Goal: Information Seeking & Learning: Check status

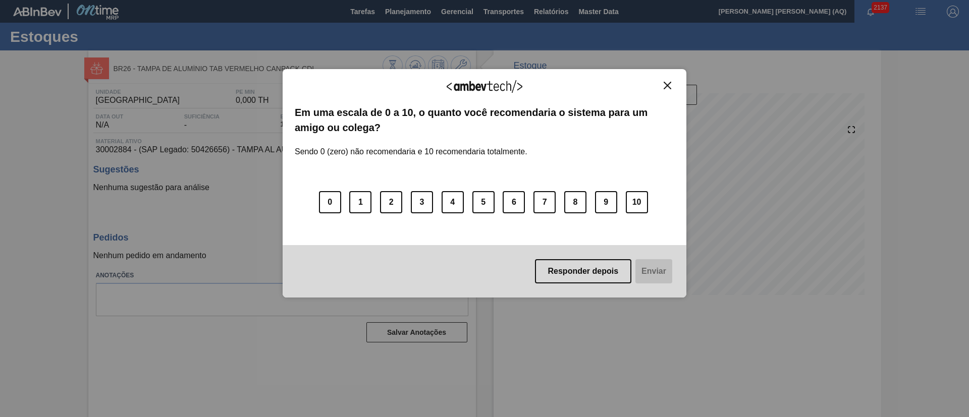
click at [666, 87] on img "Close" at bounding box center [667, 86] width 8 height 8
click at [890, 113] on div "Agradecemos seu feedback! Em uma escala de 0 a 10, o quanto você recomendaria o…" at bounding box center [484, 208] width 969 height 417
click at [671, 87] on button "Close" at bounding box center [667, 85] width 14 height 9
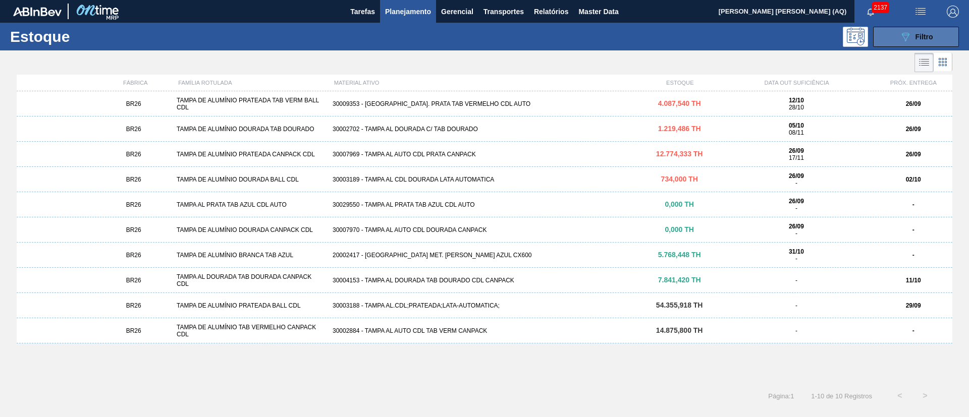
click at [916, 41] on div "089F7B8B-B2A5-4AFE-B5C0-19BA573D28AC Filtro" at bounding box center [916, 37] width 34 height 12
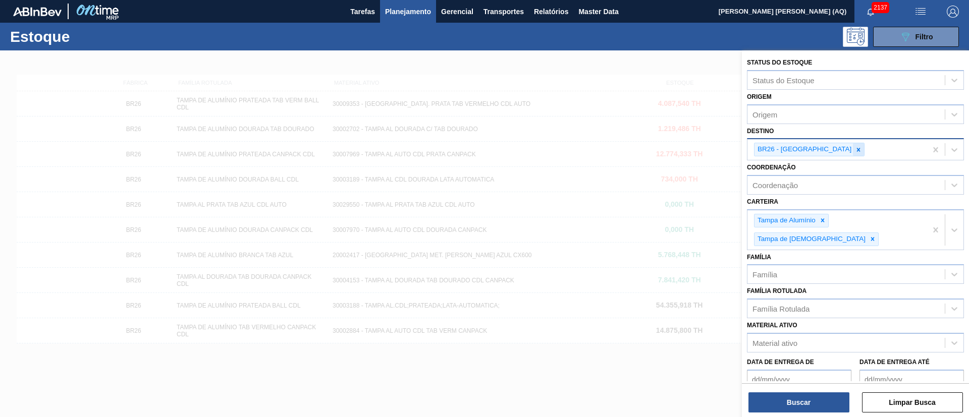
click at [853, 145] on div at bounding box center [858, 149] width 11 height 13
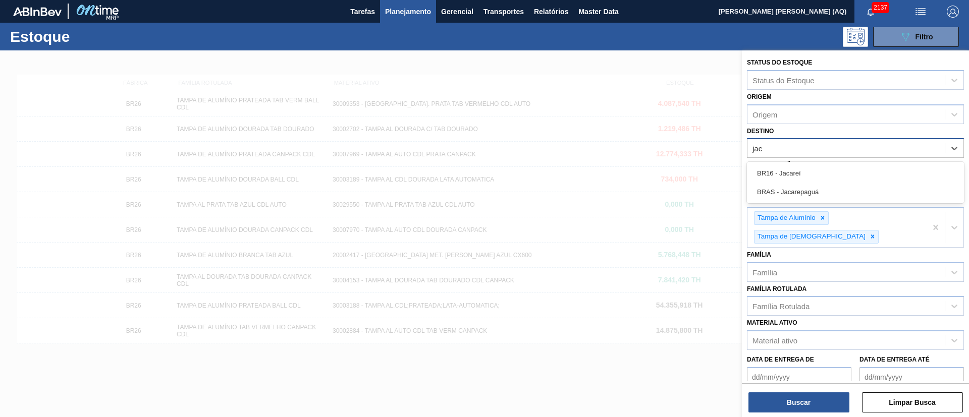
type input "jaca"
click at [849, 397] on div "Buscar Limpar Busca" at bounding box center [855, 397] width 227 height 28
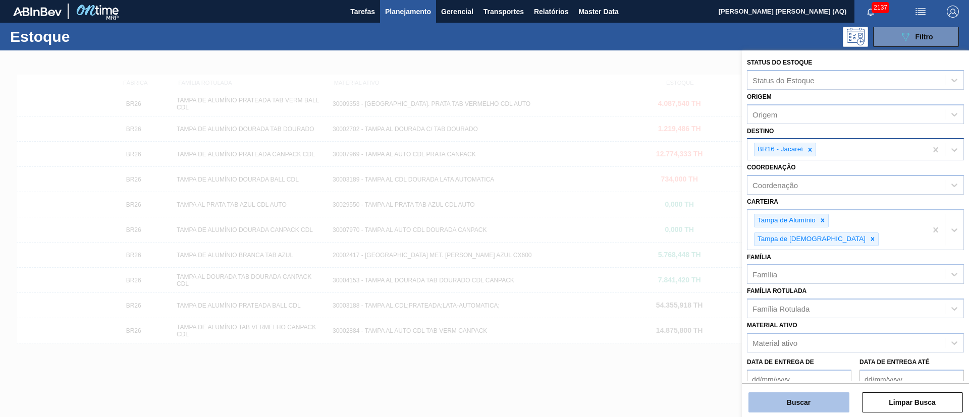
click at [817, 404] on button "Buscar" at bounding box center [798, 402] width 101 height 20
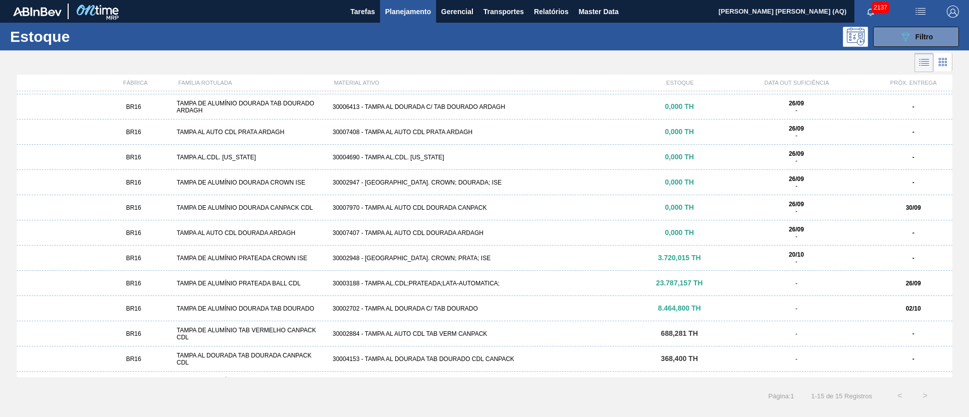
scroll to position [92, 0]
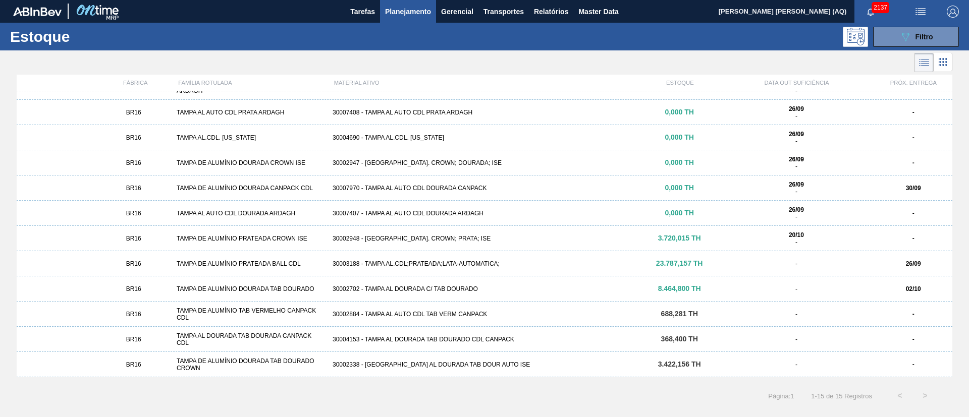
click at [411, 262] on div "30003188 - TAMPA AL.CDL;PRATEADA;LATA-AUTOMATICA;" at bounding box center [484, 263] width 312 height 7
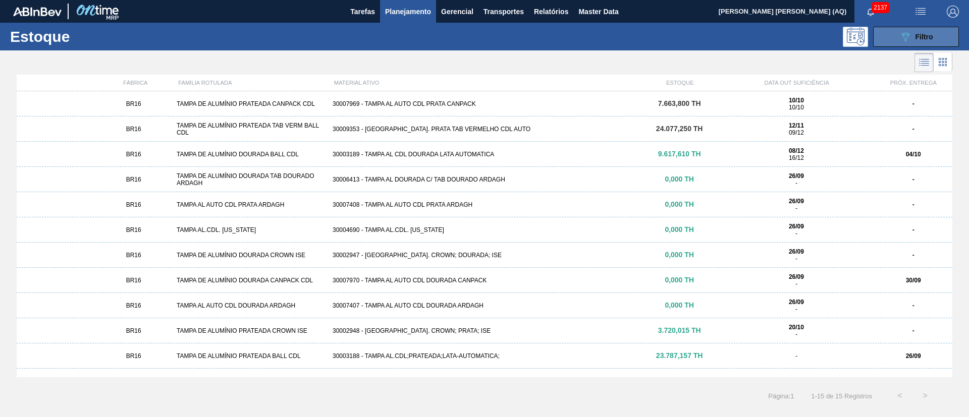
click at [892, 31] on button "089F7B8B-B2A5-4AFE-B5C0-19BA573D28AC Filtro" at bounding box center [916, 37] width 86 height 20
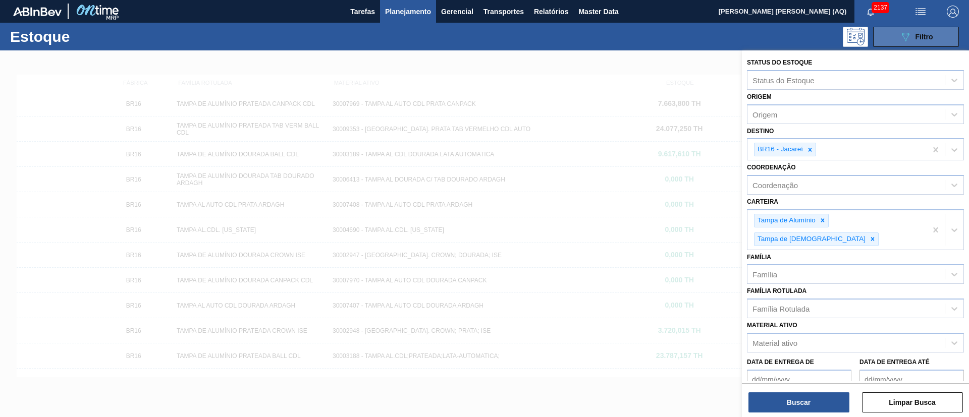
click at [892, 35] on button "089F7B8B-B2A5-4AFE-B5C0-19BA573D28AC Filtro" at bounding box center [916, 37] width 86 height 20
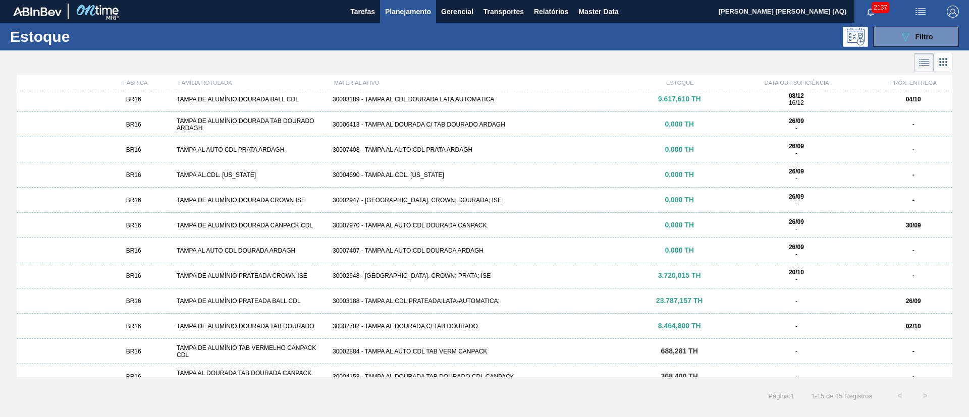
scroll to position [92, 0]
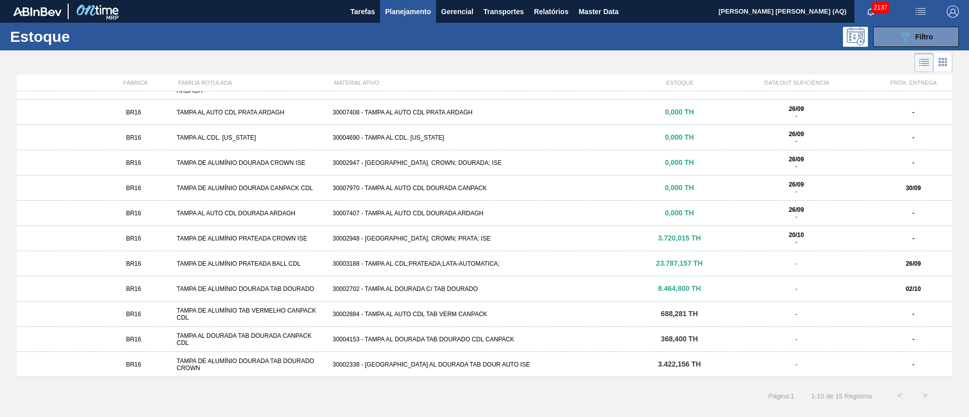
click at [465, 289] on div "30002702 - TAMPA AL DOURADA C/ TAB DOURADO" at bounding box center [484, 289] width 312 height 7
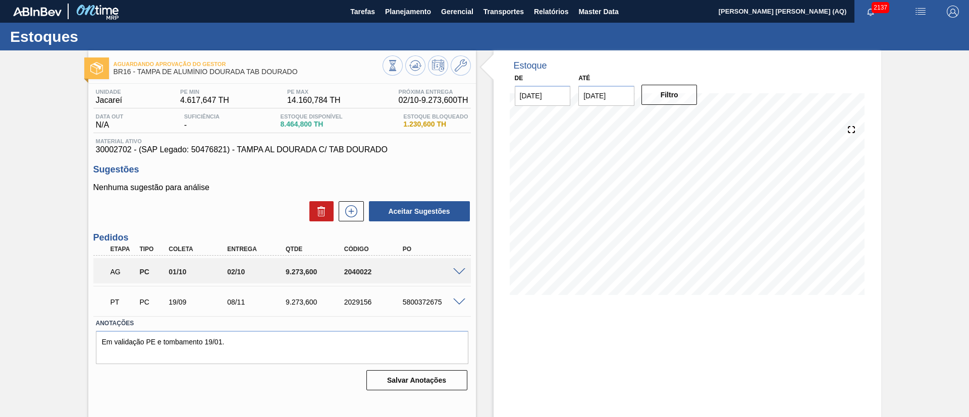
click at [455, 272] on span at bounding box center [459, 272] width 12 height 8
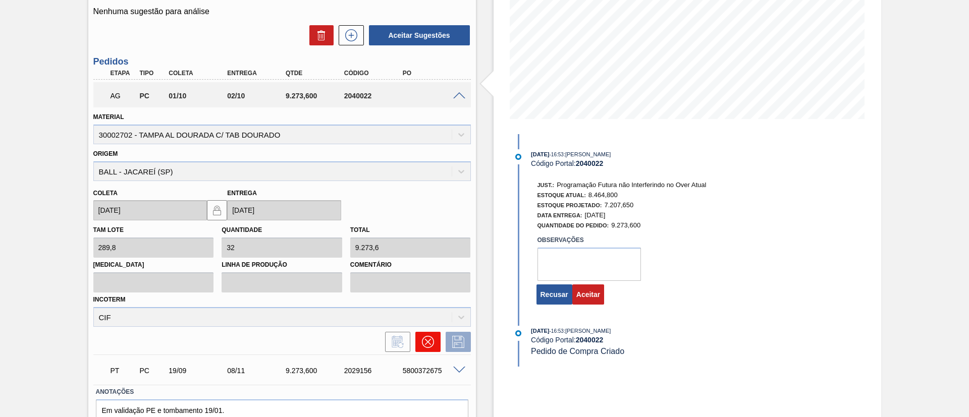
scroll to position [227, 0]
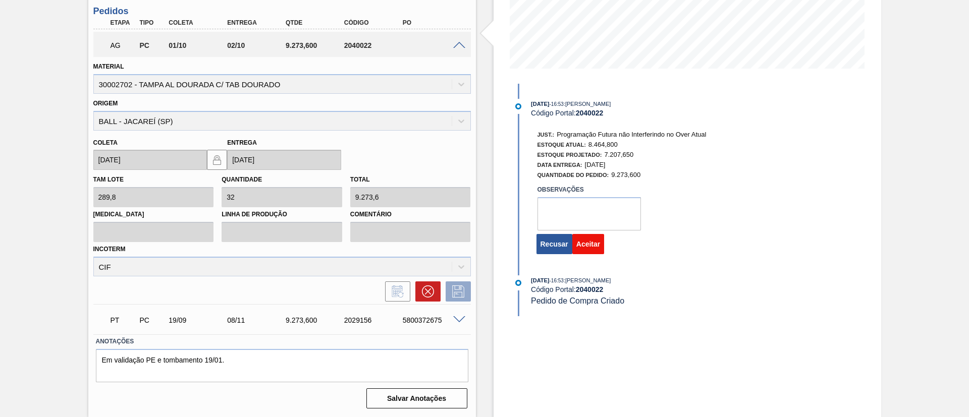
click at [589, 244] on button "Aceitar" at bounding box center [588, 244] width 32 height 20
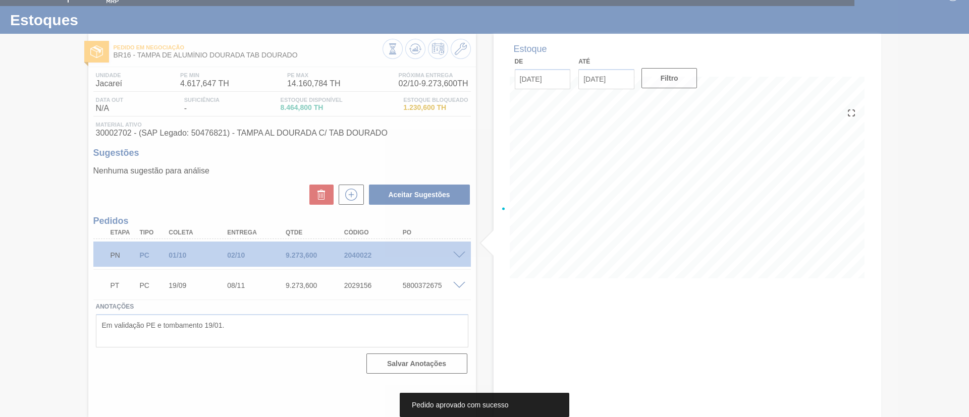
scroll to position [17, 0]
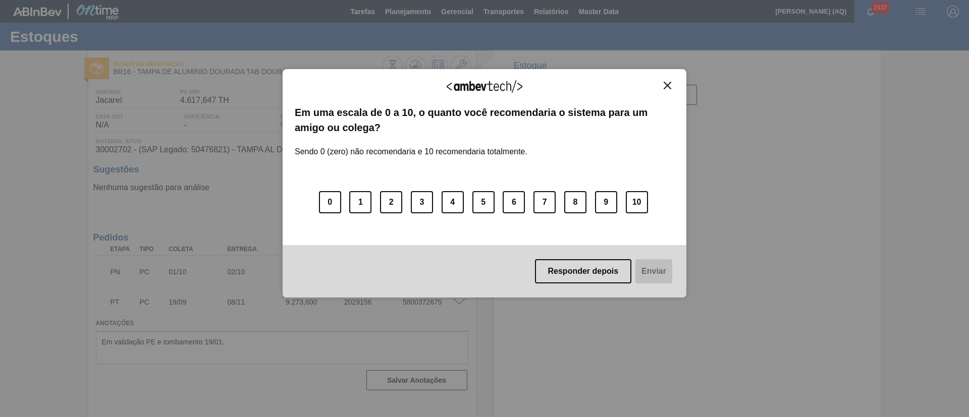
click at [668, 83] on img "Close" at bounding box center [667, 86] width 8 height 8
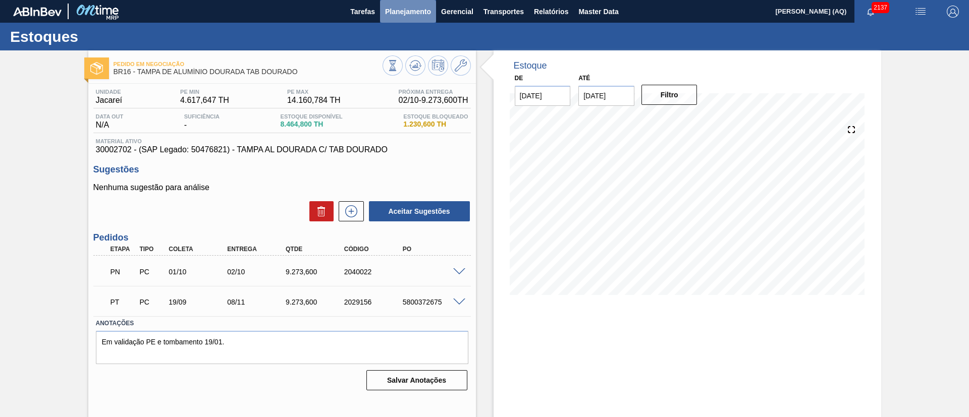
click at [392, 9] on span "Planejamento" at bounding box center [408, 12] width 46 height 12
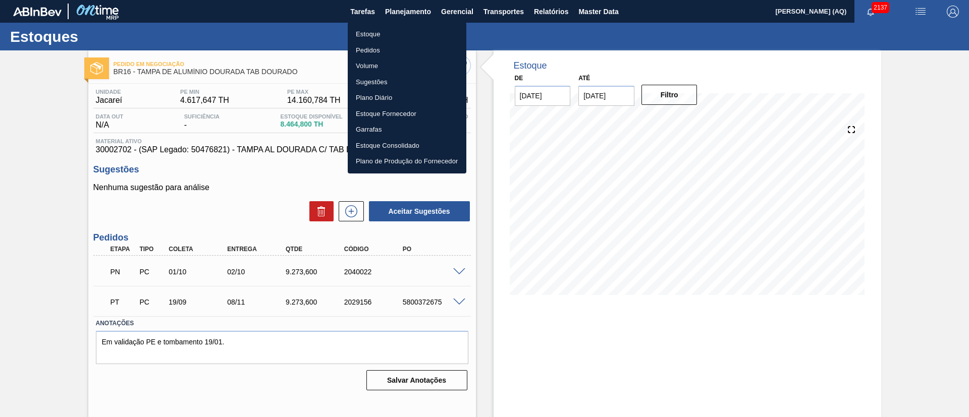
click at [367, 33] on li "Estoque" at bounding box center [407, 34] width 119 height 16
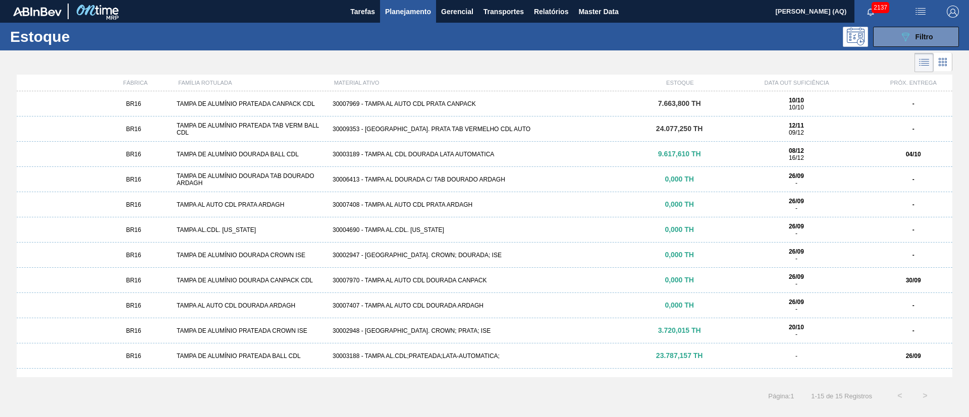
drag, startPoint x: 944, startPoint y: 29, endPoint x: 870, endPoint y: 78, distance: 88.7
click at [943, 29] on button "089F7B8B-B2A5-4AFE-B5C0-19BA573D28AC Filtro" at bounding box center [916, 37] width 86 height 20
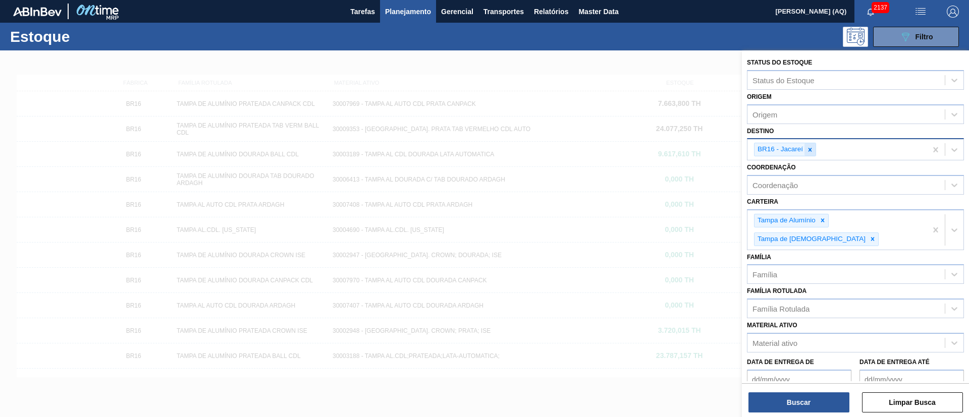
click at [814, 150] on div at bounding box center [809, 149] width 11 height 13
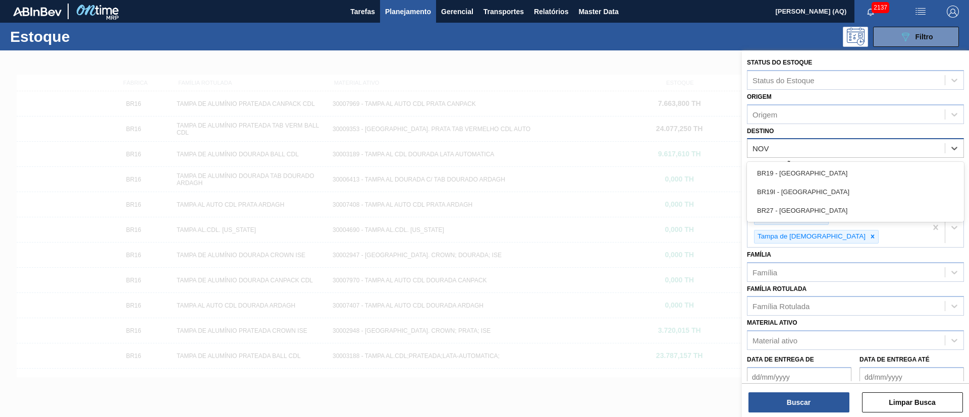
type input "NOVA"
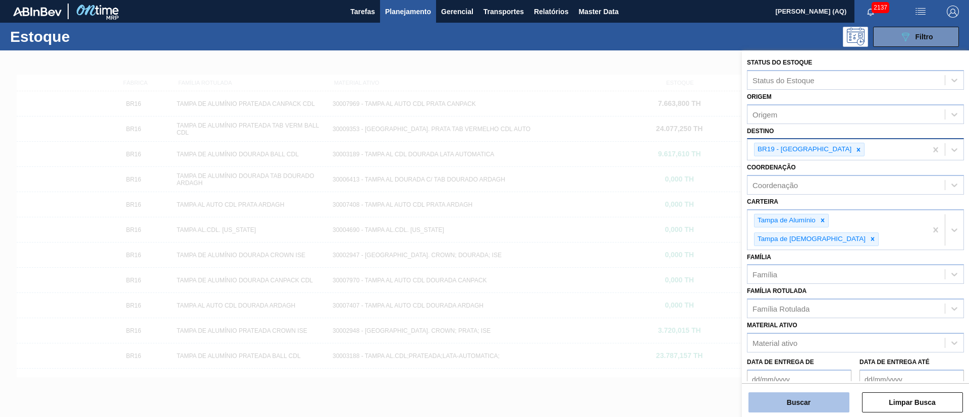
click at [806, 411] on button "Buscar" at bounding box center [798, 402] width 101 height 20
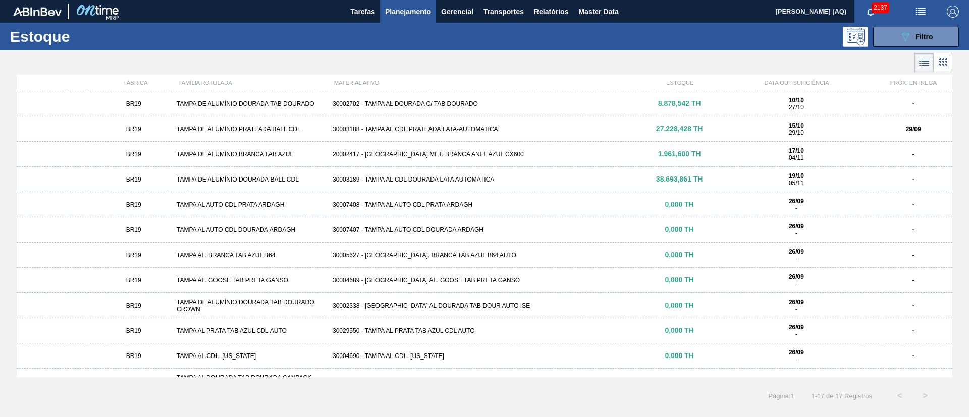
click at [416, 178] on div "30003189 - TAMPA AL CDL DOURADA LATA AUTOMATICA" at bounding box center [484, 179] width 312 height 7
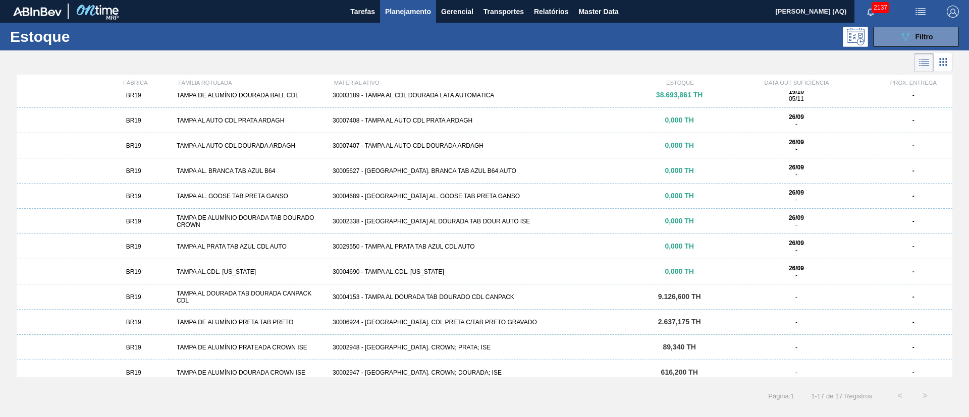
scroll to position [143, 0]
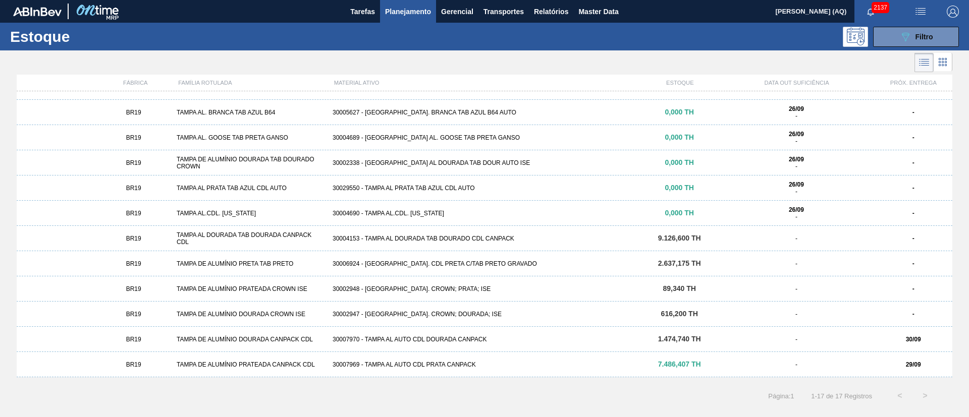
click at [483, 342] on div "30007970 - TAMPA AL AUTO CDL DOURADA CANPACK" at bounding box center [484, 339] width 312 height 7
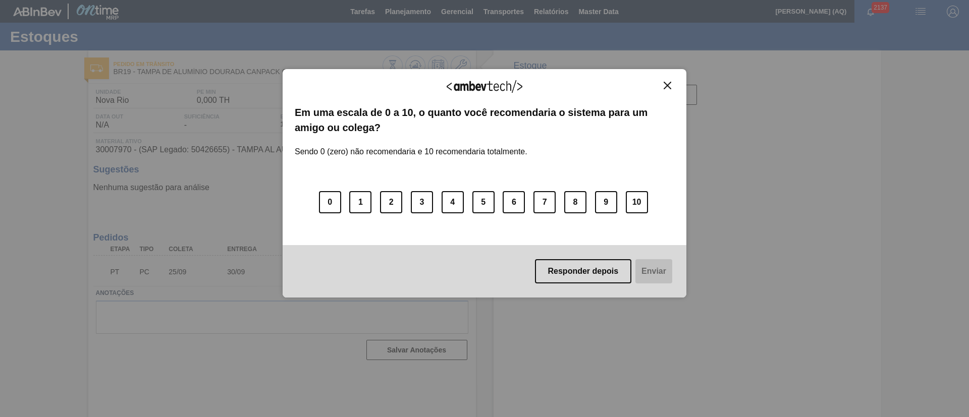
click at [667, 84] on img "Close" at bounding box center [667, 86] width 8 height 8
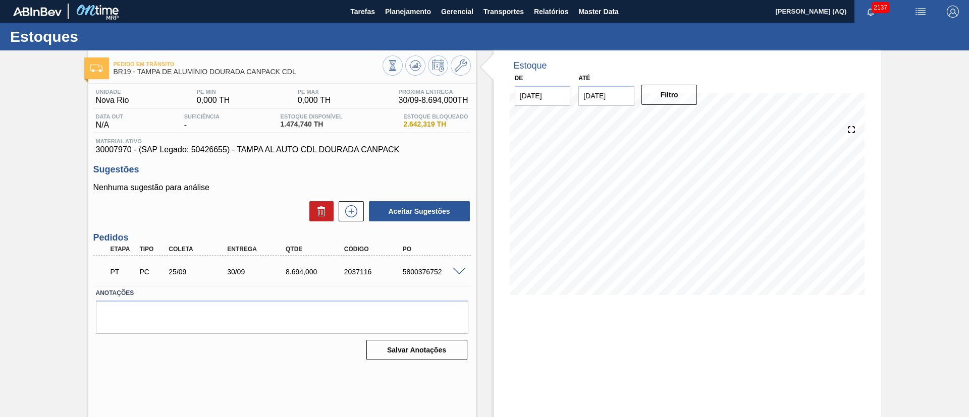
click at [923, 144] on div "Pedido em Trânsito BR19 - [GEOGRAPHIC_DATA] DE ALUMÍNIO DOURADA CANPACK CDL Uni…" at bounding box center [484, 241] width 969 height 383
click at [59, 190] on div "Pedido em Trânsito BR19 - [GEOGRAPHIC_DATA] DE ALUMÍNIO DOURADA CANPACK CDL Uni…" at bounding box center [484, 241] width 969 height 383
click at [628, 354] on div "Estoque De [DATE] Até [DATE] Filtro 01/10 Projeção de Estoque 9,714.192 [DOMAIN…" at bounding box center [686, 241] width 387 height 383
